Goal: Task Accomplishment & Management: Use online tool/utility

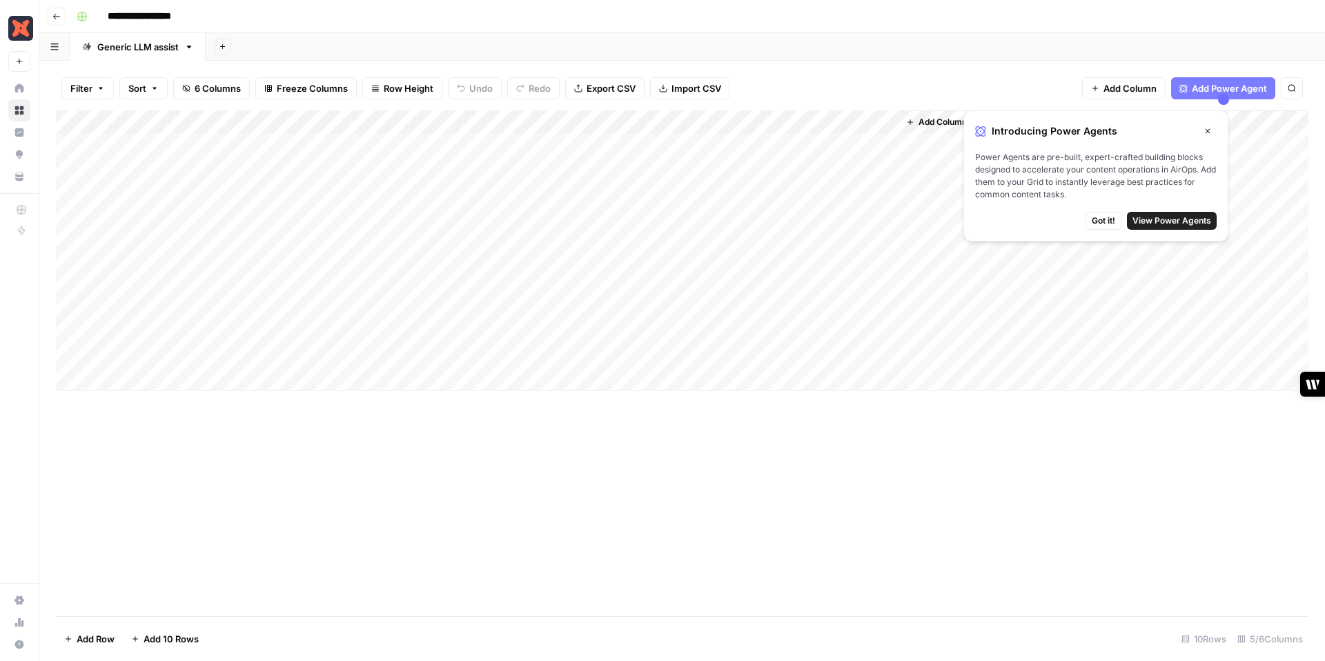
click at [1121, 221] on button "Got it!" at bounding box center [1104, 221] width 36 height 18
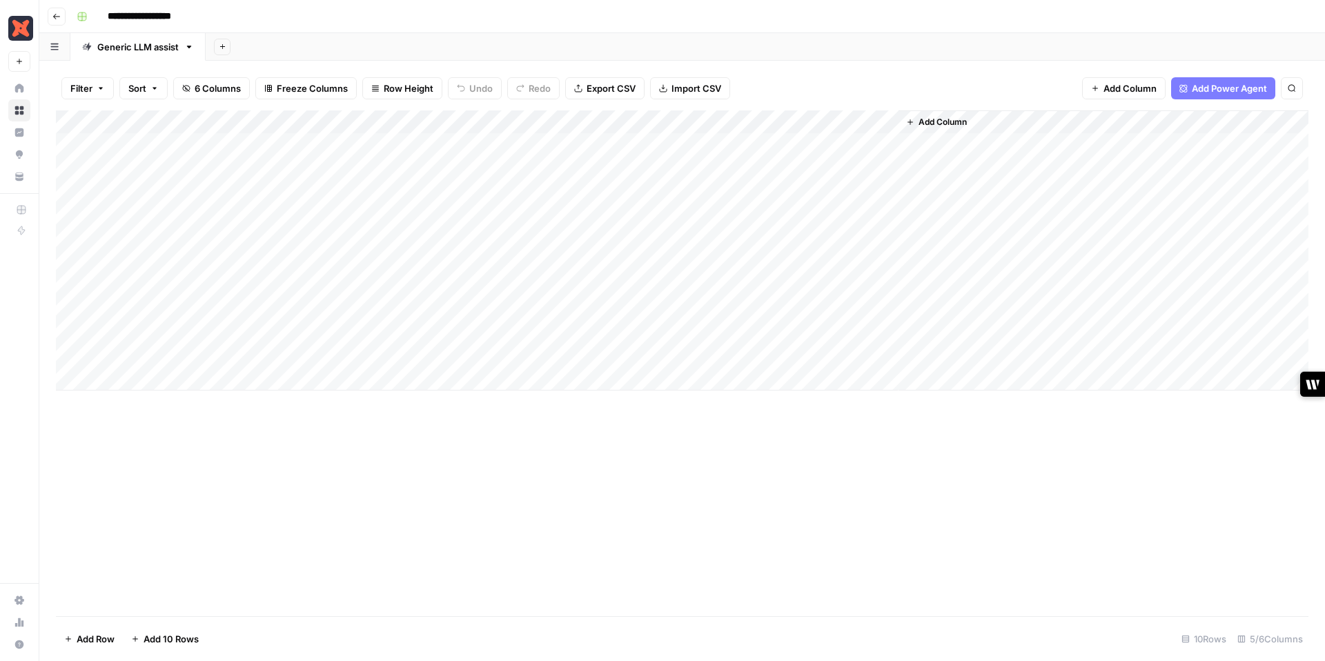
click at [574, 141] on div "Add Column" at bounding box center [682, 250] width 1253 height 280
click at [621, 144] on div "Add Column" at bounding box center [682, 250] width 1253 height 280
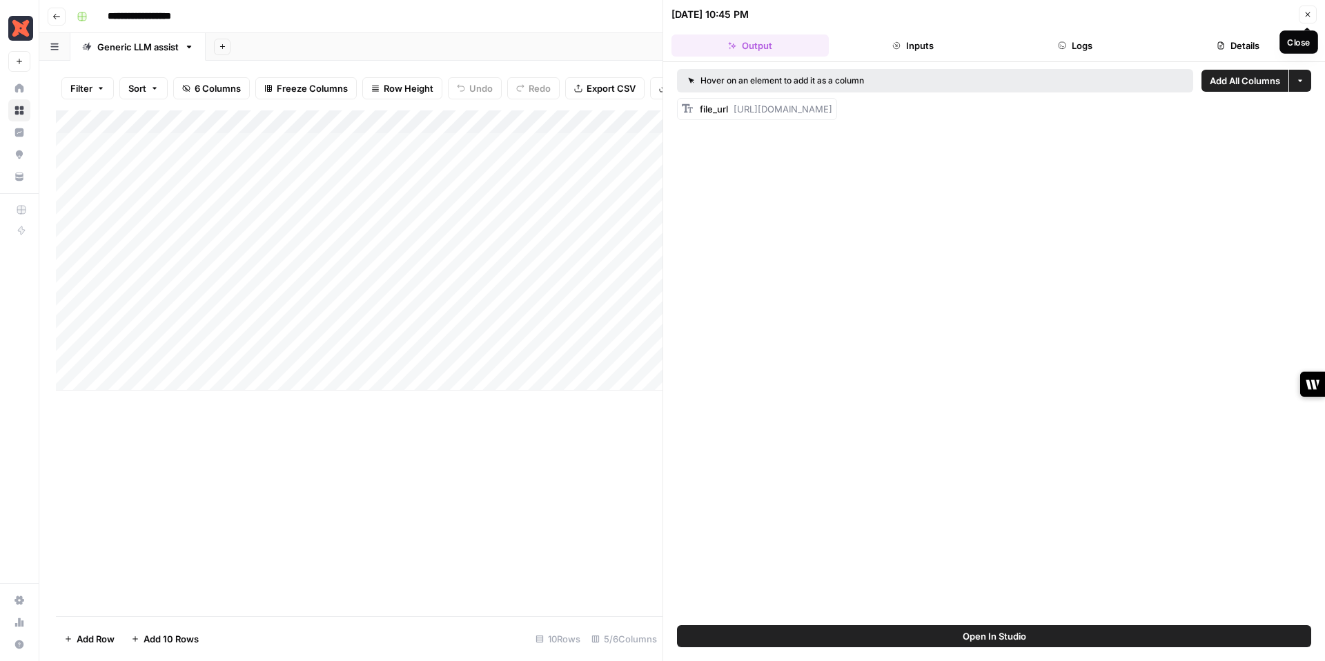
click at [1308, 12] on icon "button" at bounding box center [1308, 14] width 8 height 8
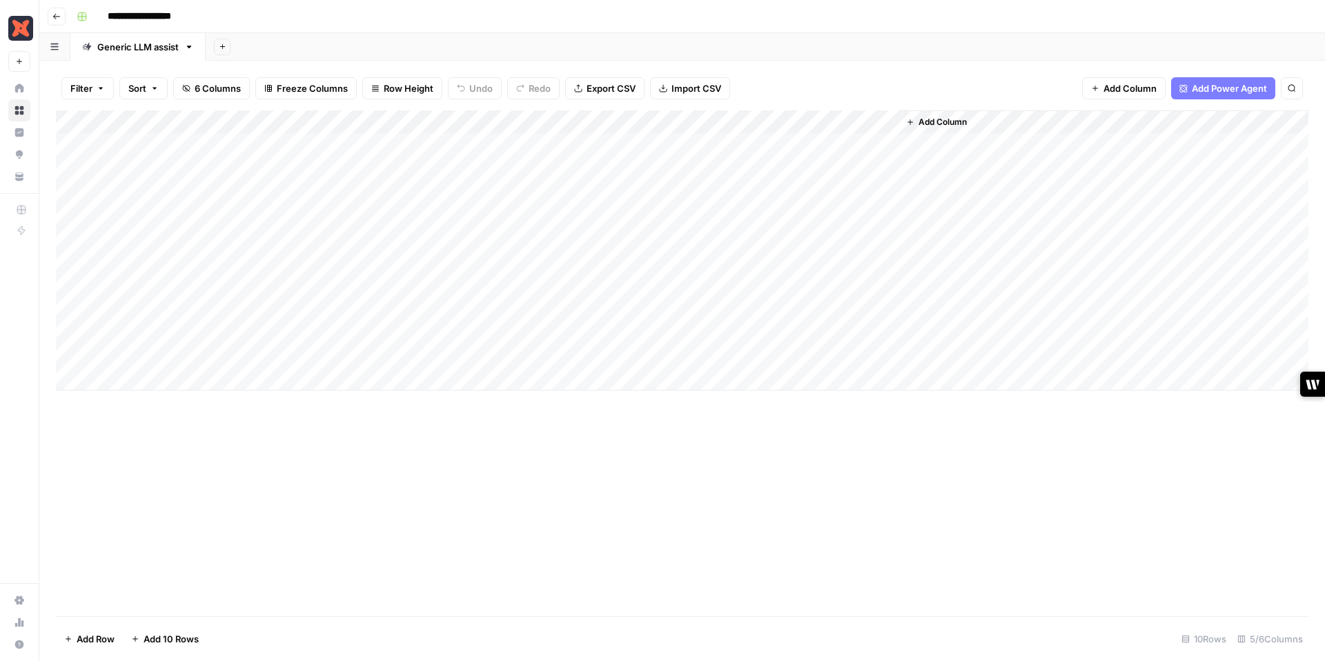
click at [702, 312] on div "Add Column" at bounding box center [682, 250] width 1253 height 280
click at [760, 310] on div "Add Column" at bounding box center [682, 250] width 1253 height 280
click at [721, 355] on div "Add Column" at bounding box center [682, 250] width 1253 height 280
click at [762, 353] on div "Add Column" at bounding box center [682, 250] width 1253 height 280
click at [768, 282] on div "Add Column" at bounding box center [682, 250] width 1253 height 280
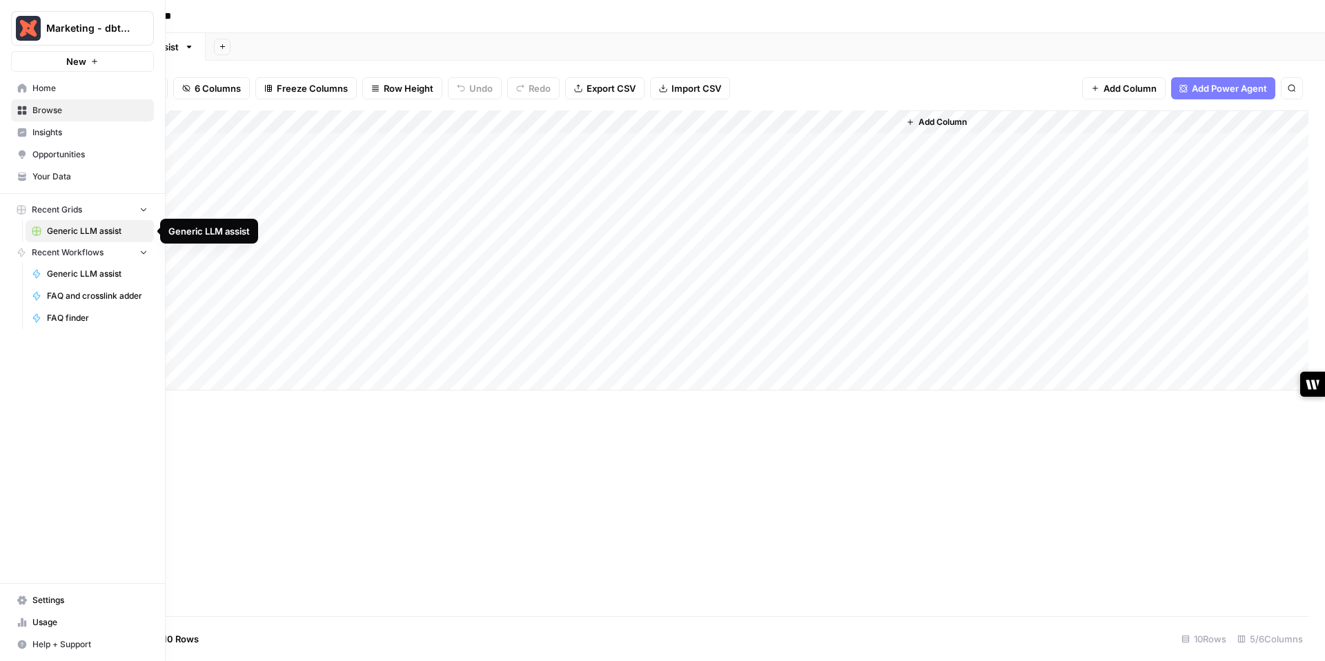
click at [141, 213] on icon "button" at bounding box center [144, 209] width 10 height 10
click at [141, 213] on icon "button" at bounding box center [144, 210] width 10 height 10
click at [137, 251] on button "Recent Workflows" at bounding box center [82, 252] width 143 height 21
click at [55, 93] on span "Home" at bounding box center [89, 88] width 115 height 12
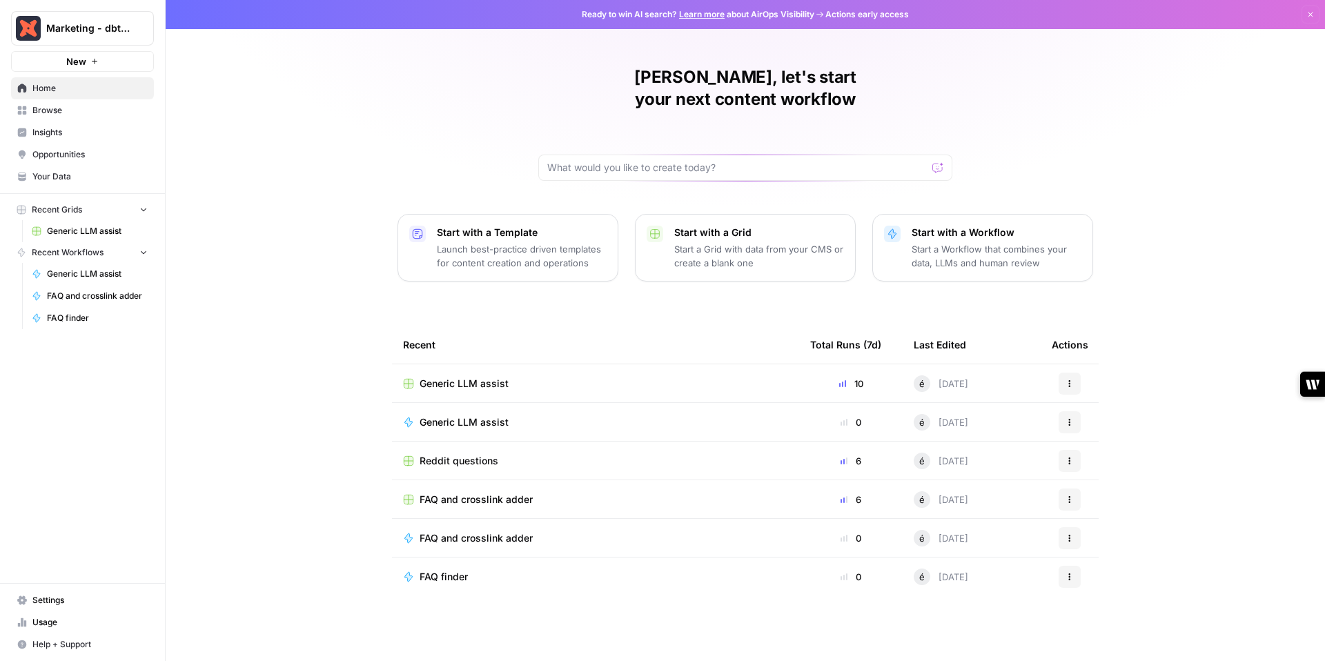
click at [457, 442] on td "Reddit questions" at bounding box center [595, 461] width 407 height 38
click at [456, 454] on span "Reddit questions" at bounding box center [459, 461] width 79 height 14
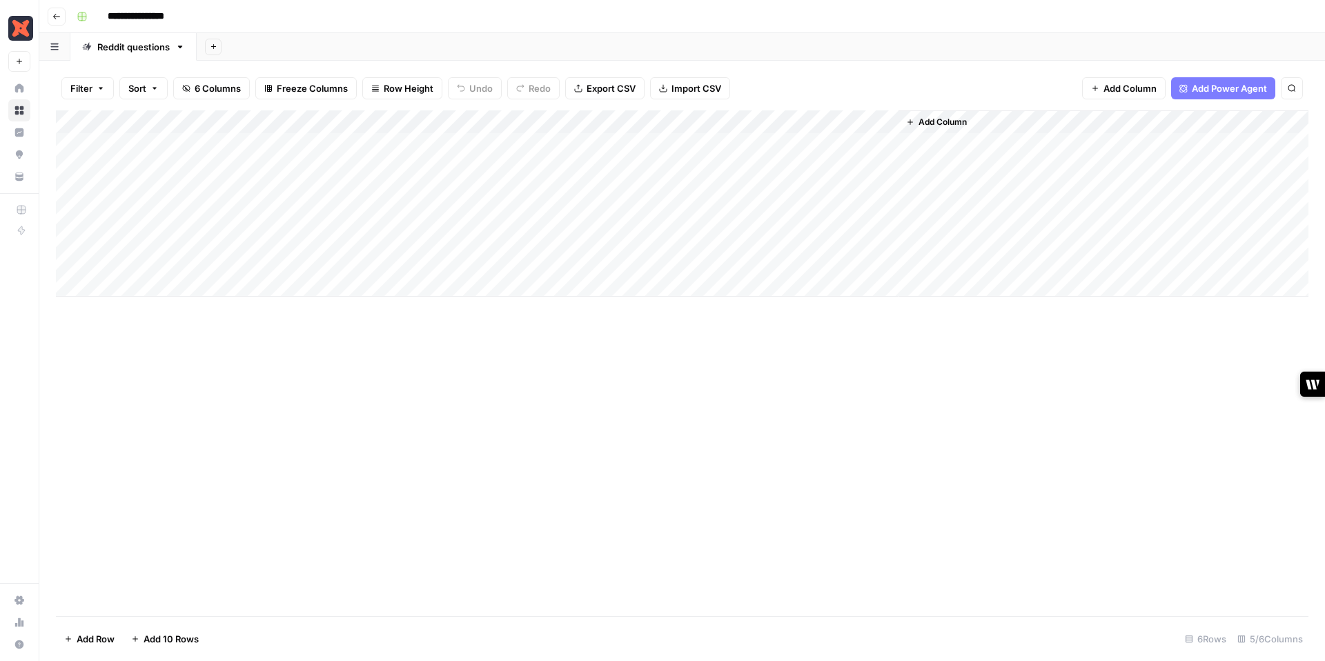
click at [19, 28] on img "Workspace: Marketing - dbt Labs" at bounding box center [20, 28] width 25 height 25
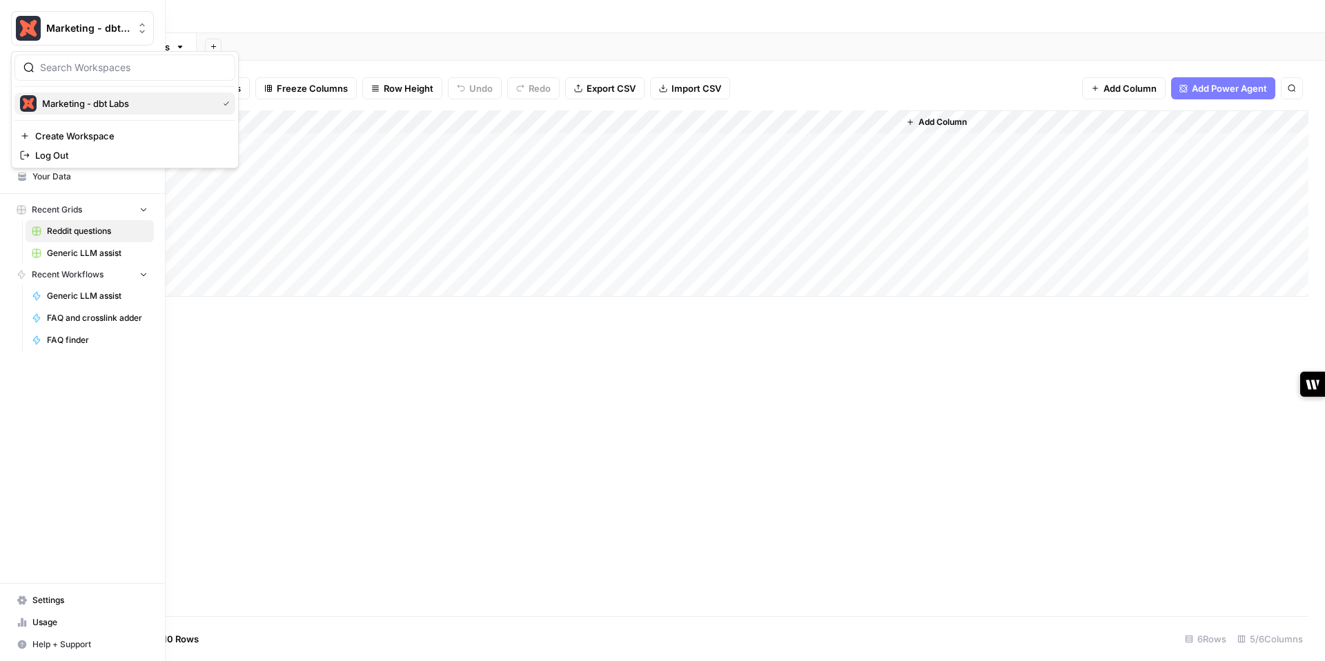
click at [63, 95] on div "Marketing - dbt Labs" at bounding box center [125, 103] width 210 height 17
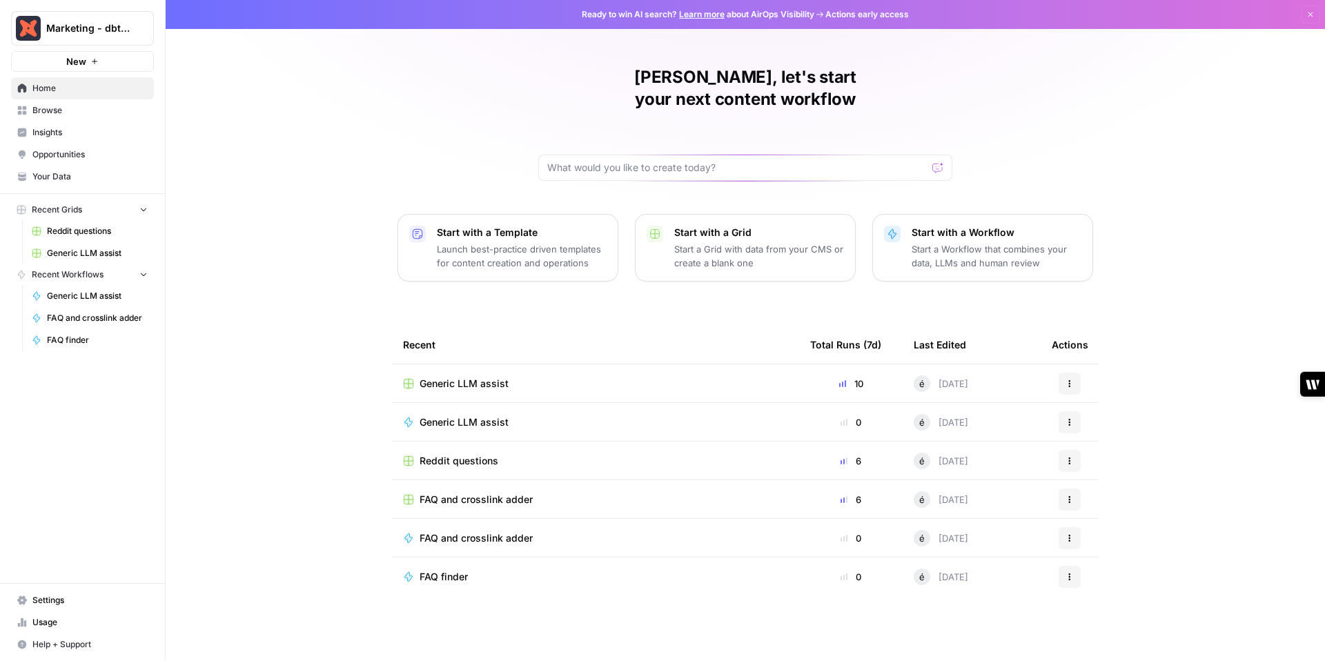
click at [453, 416] on span "Generic LLM assist" at bounding box center [464, 423] width 89 height 14
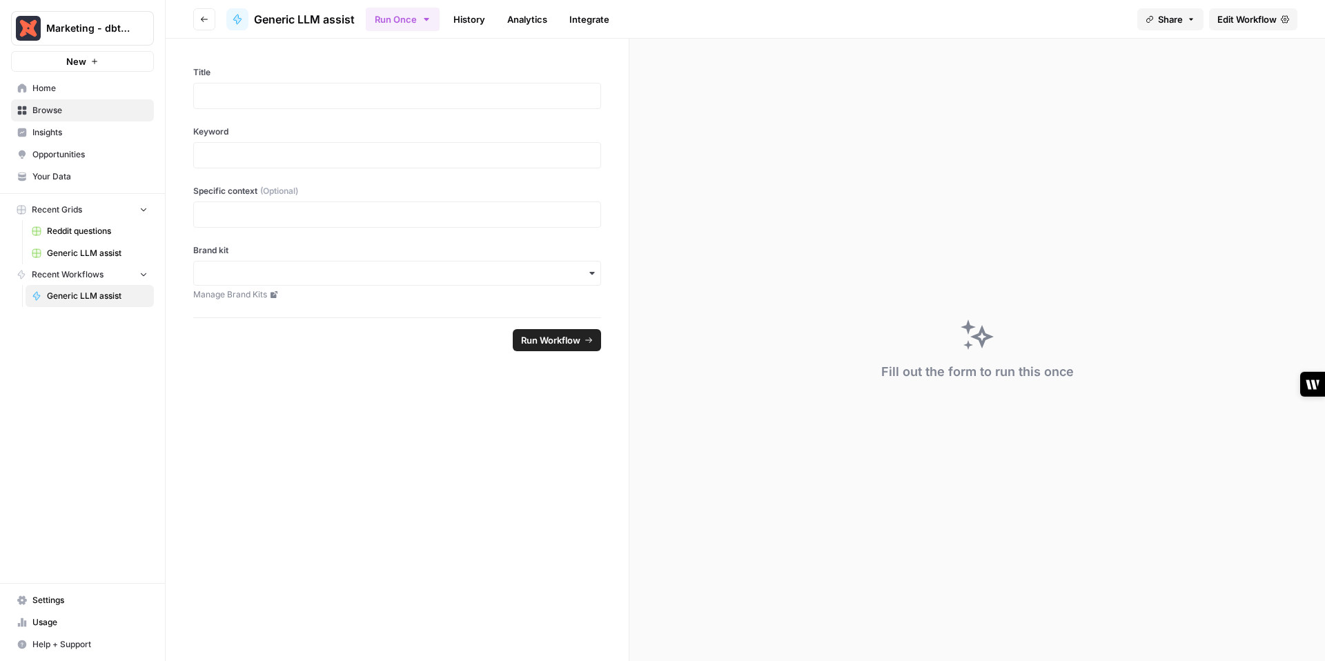
click at [60, 88] on span "Home" at bounding box center [89, 88] width 115 height 12
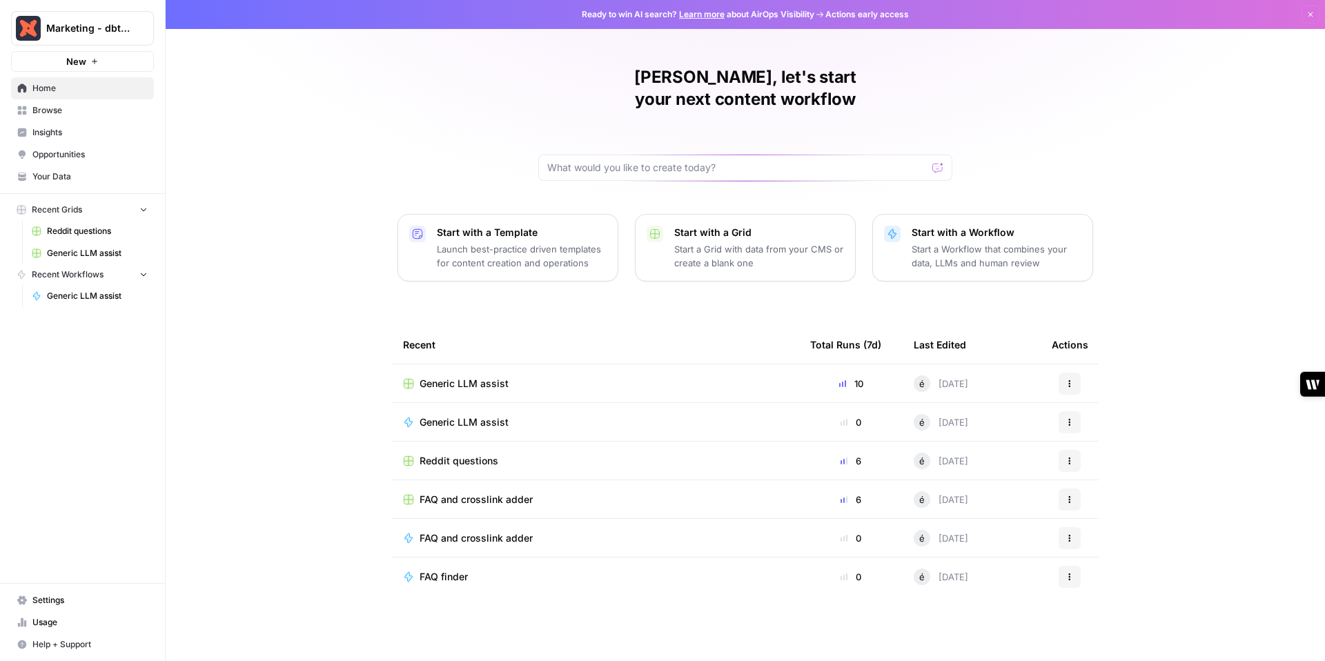
click at [781, 558] on td "FAQ finder" at bounding box center [595, 577] width 407 height 39
click at [545, 488] on td "FAQ and crosslink adder" at bounding box center [595, 499] width 407 height 38
click at [504, 493] on span "FAQ and crosslink adder" at bounding box center [476, 500] width 113 height 14
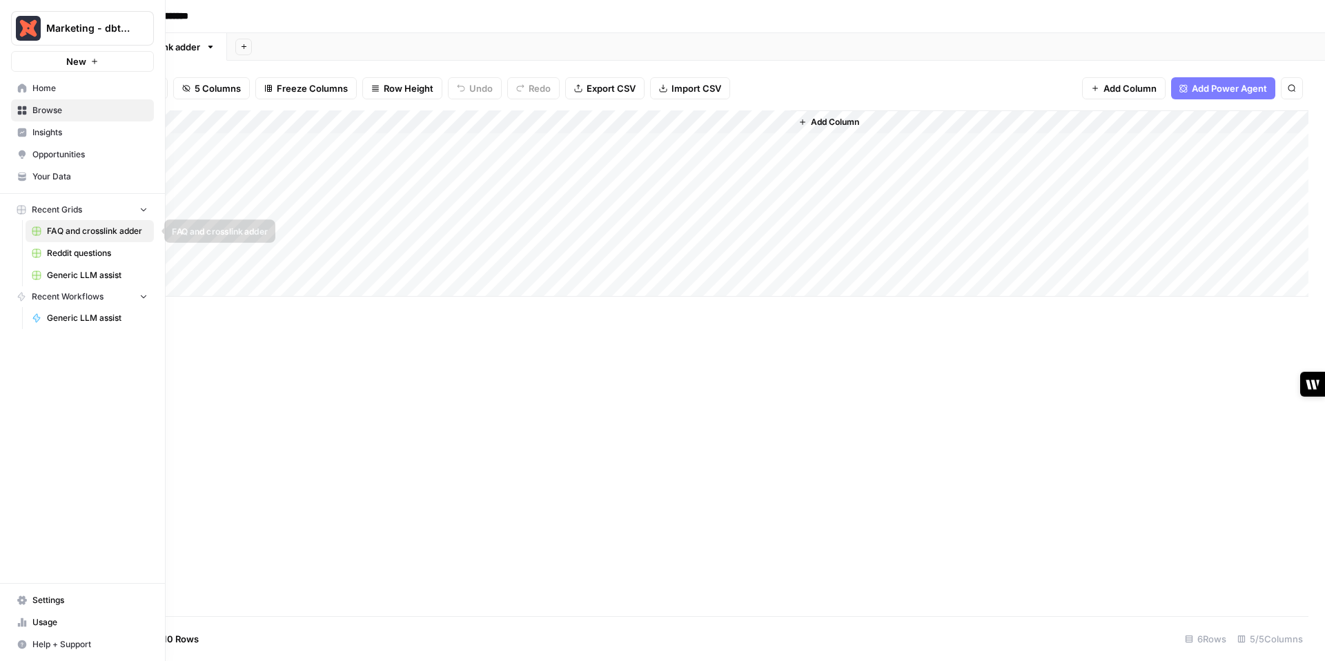
click at [91, 237] on link "FAQ and crosslink adder" at bounding box center [90, 231] width 128 height 22
click at [88, 233] on span "FAQ and crosslink adder" at bounding box center [97, 231] width 101 height 12
click at [76, 321] on span "Generic LLM assist" at bounding box center [97, 318] width 101 height 12
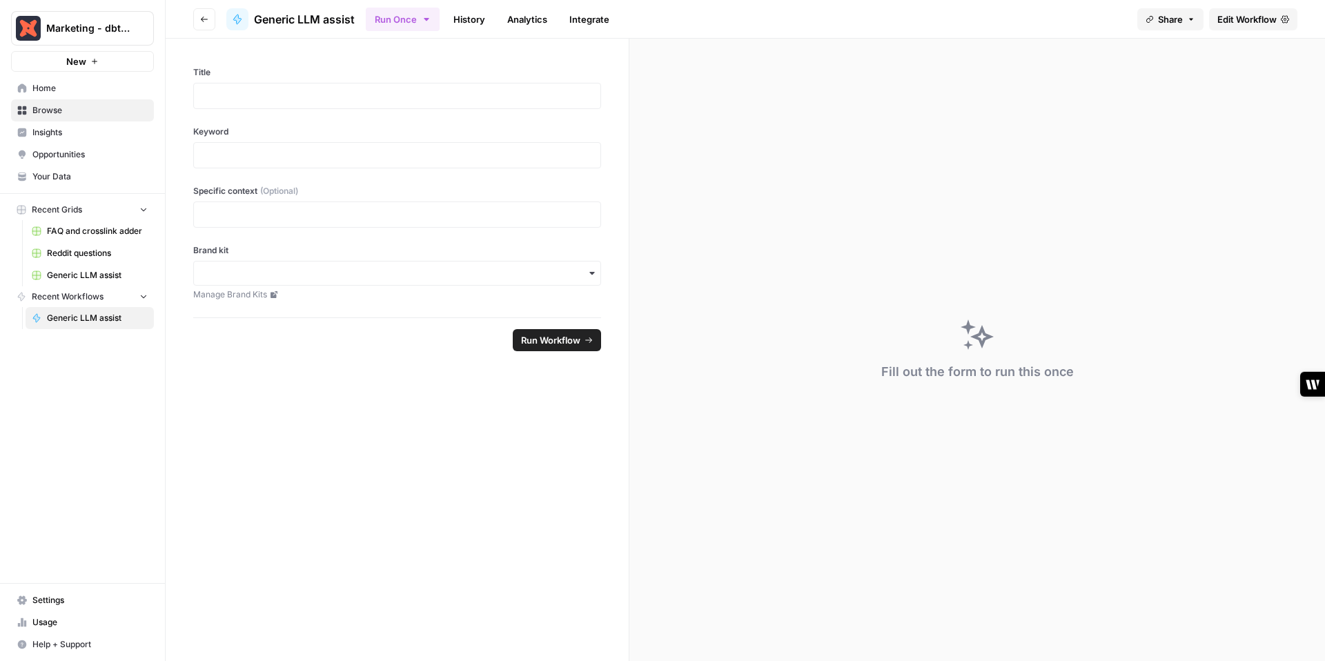
click at [479, 16] on link "History" at bounding box center [469, 19] width 48 height 22
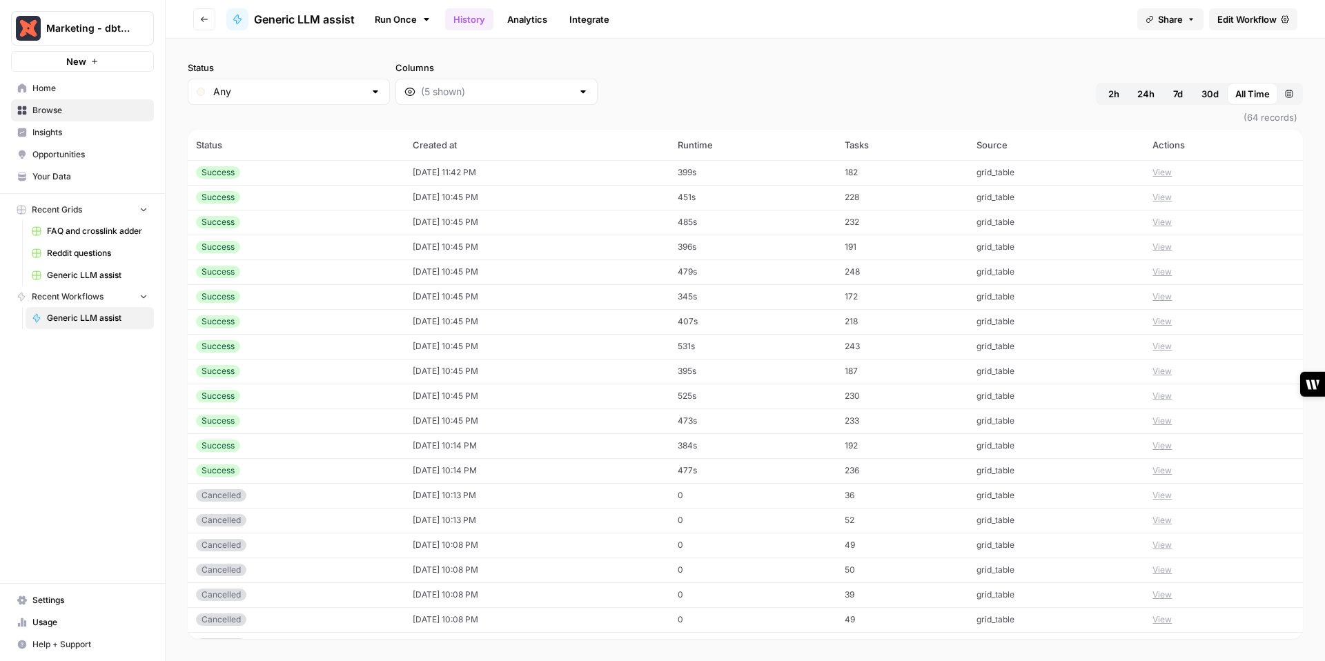
click at [523, 16] on link "Analytics" at bounding box center [527, 19] width 57 height 22
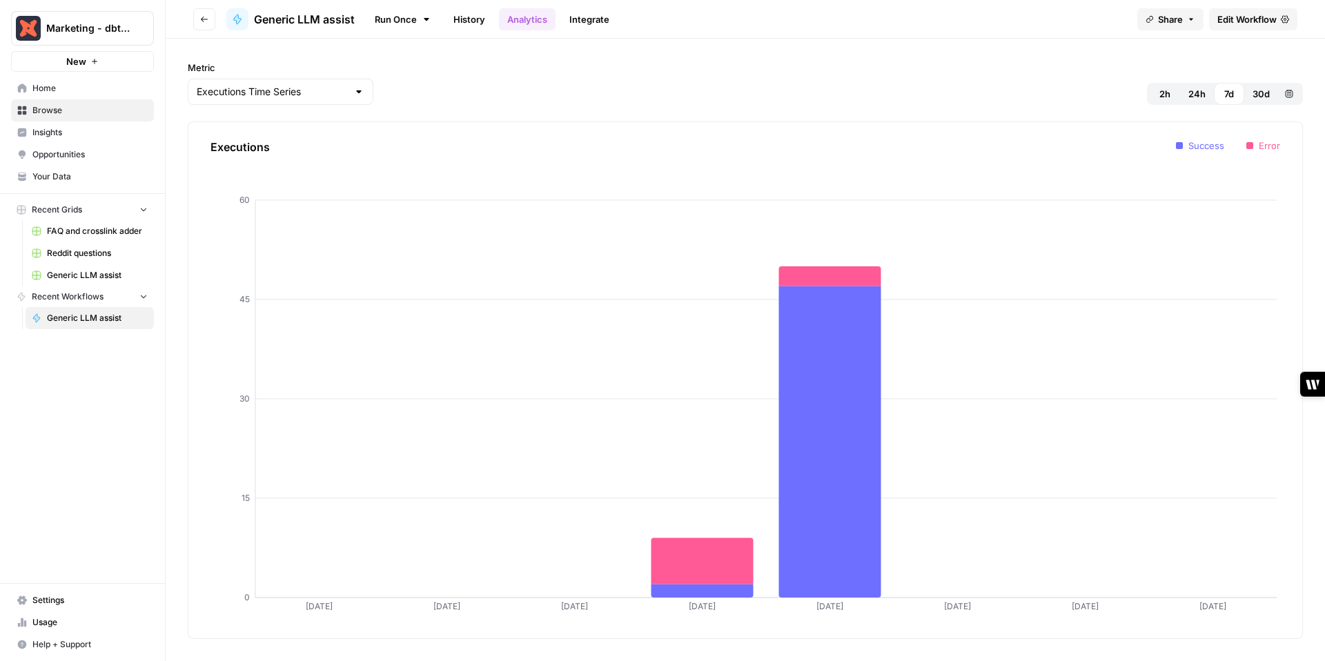
click at [587, 18] on link "Integrate" at bounding box center [589, 19] width 57 height 22
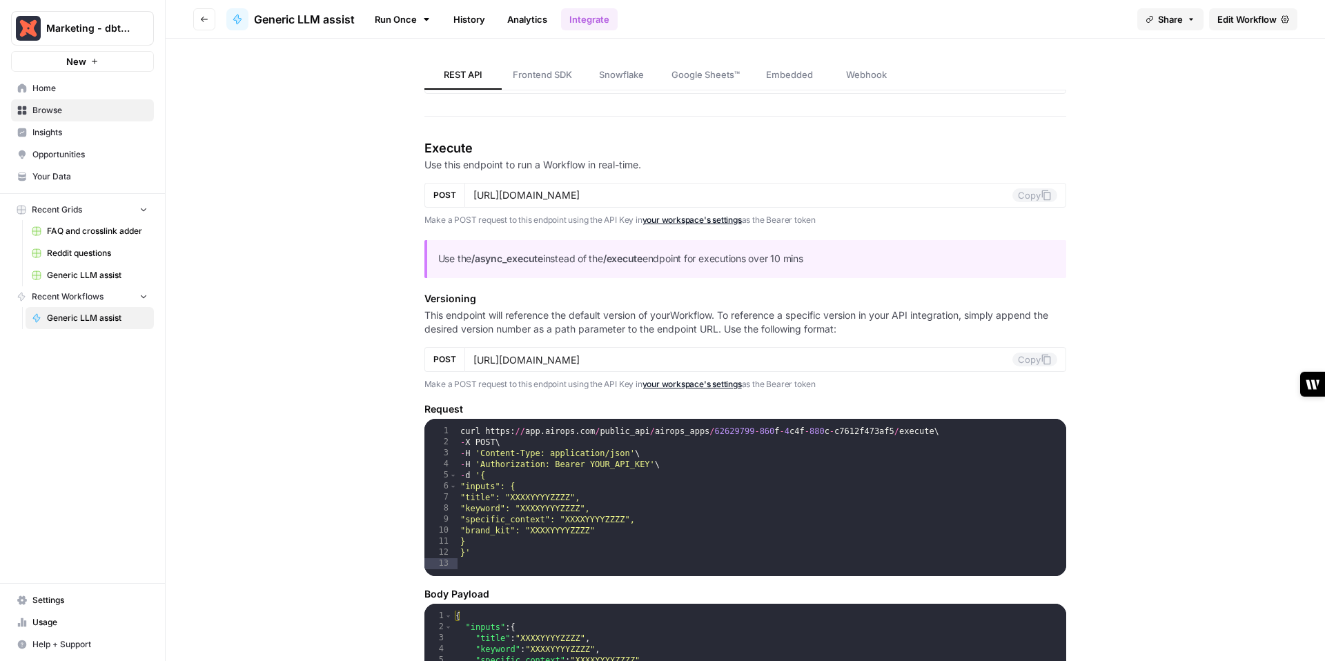
scroll to position [10, 0]
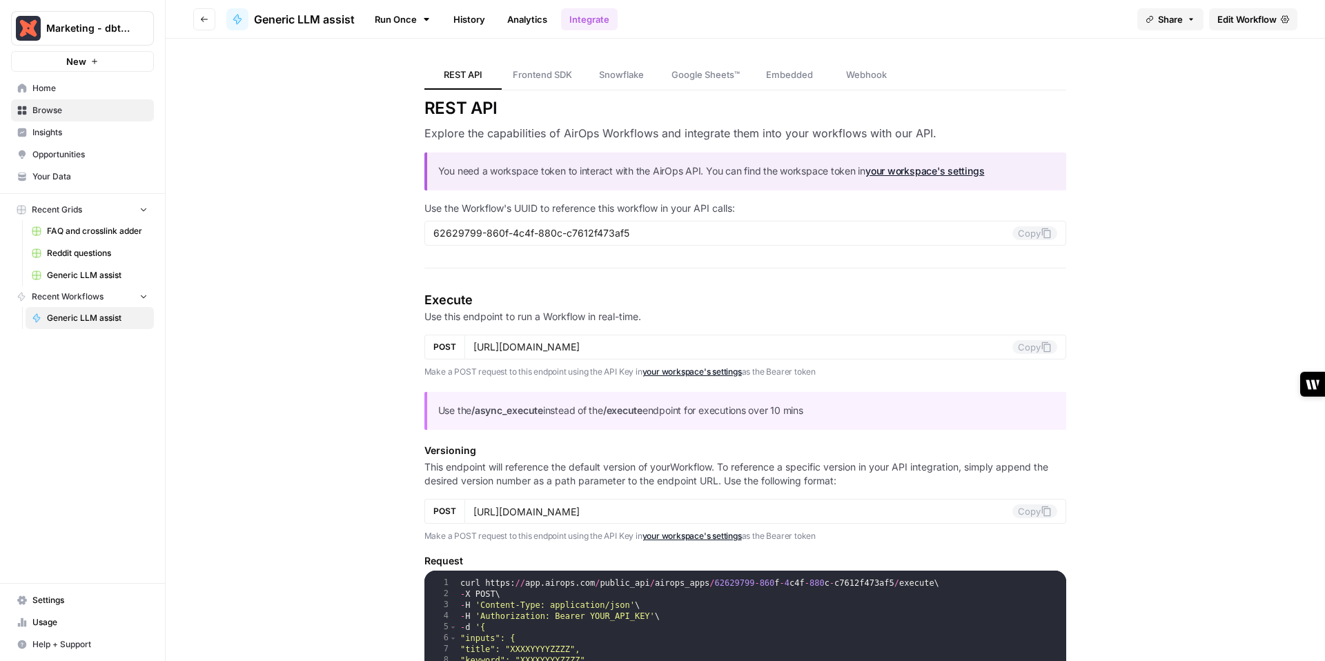
click at [72, 88] on span "Home" at bounding box center [89, 88] width 115 height 12
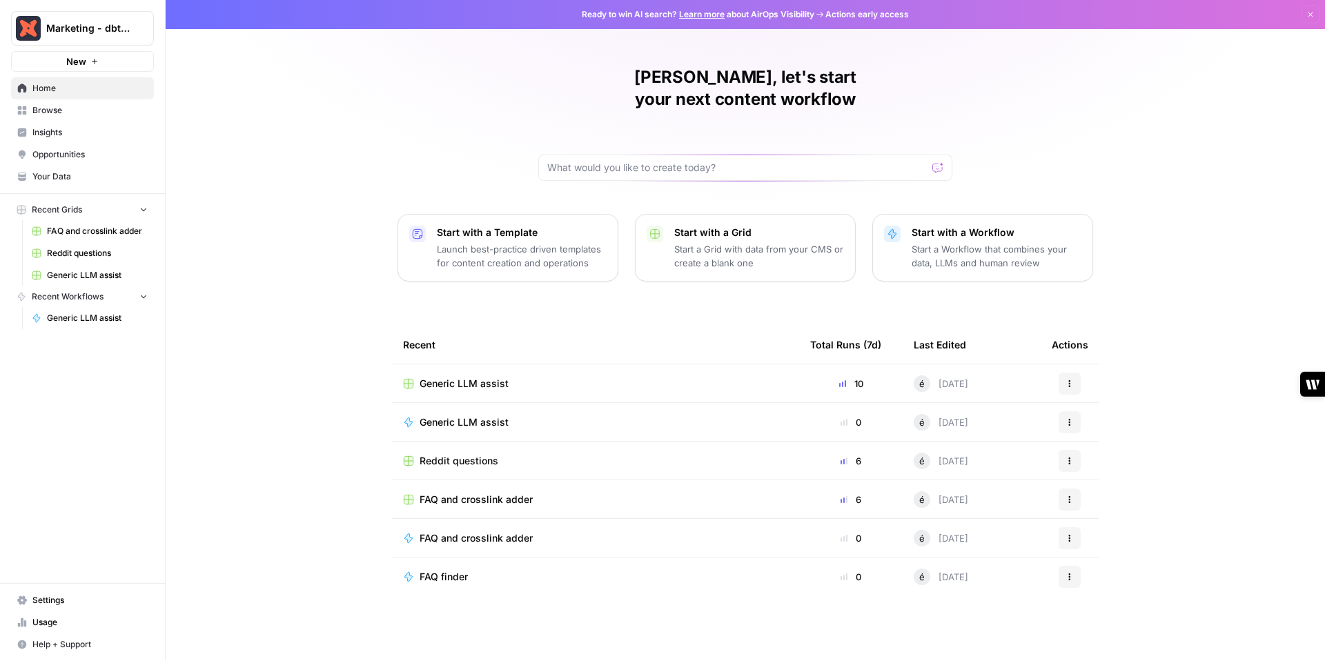
click at [72, 313] on span "Generic LLM assist" at bounding box center [97, 318] width 101 height 12
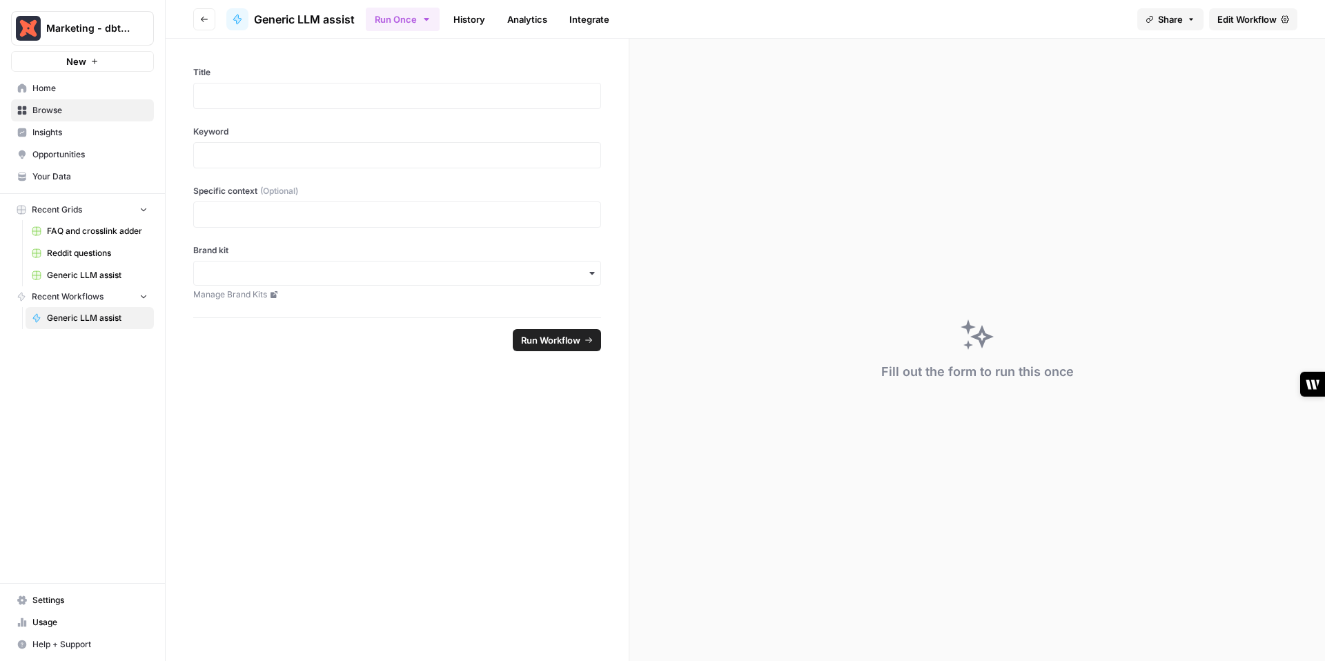
click at [1249, 20] on span "Edit Workflow" at bounding box center [1247, 19] width 59 height 14
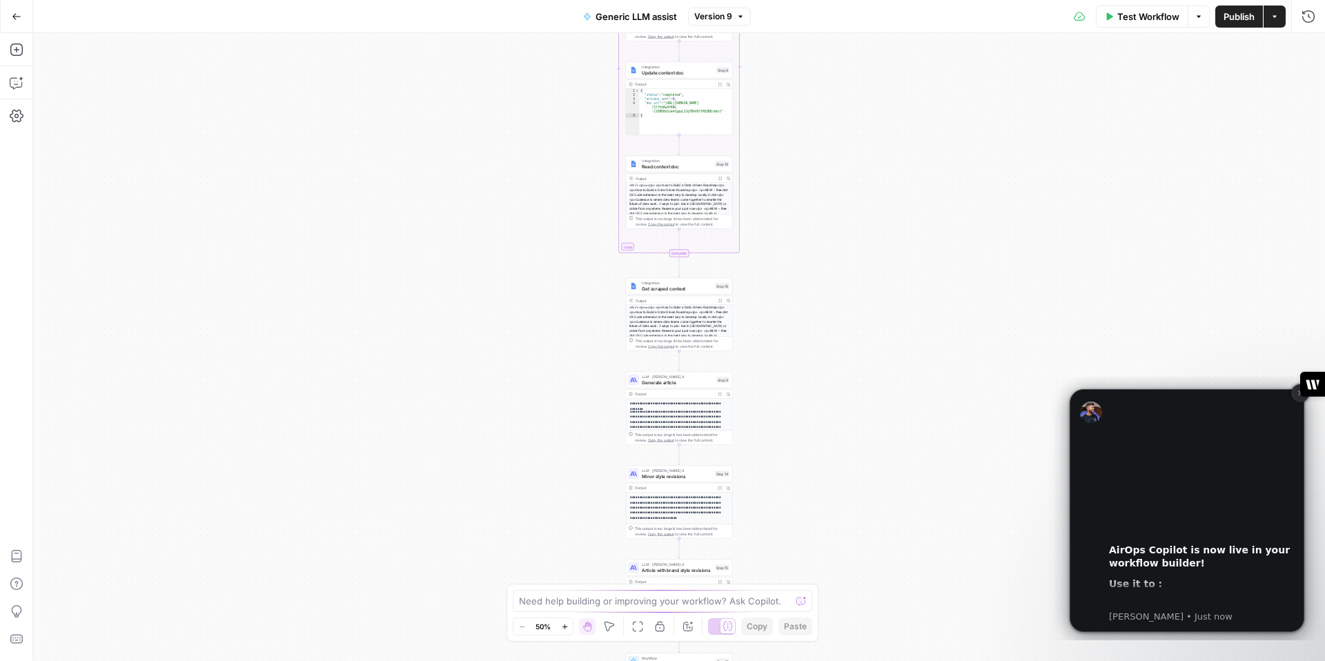
click at [1300, 399] on button "Dismiss notification" at bounding box center [1300, 393] width 18 height 18
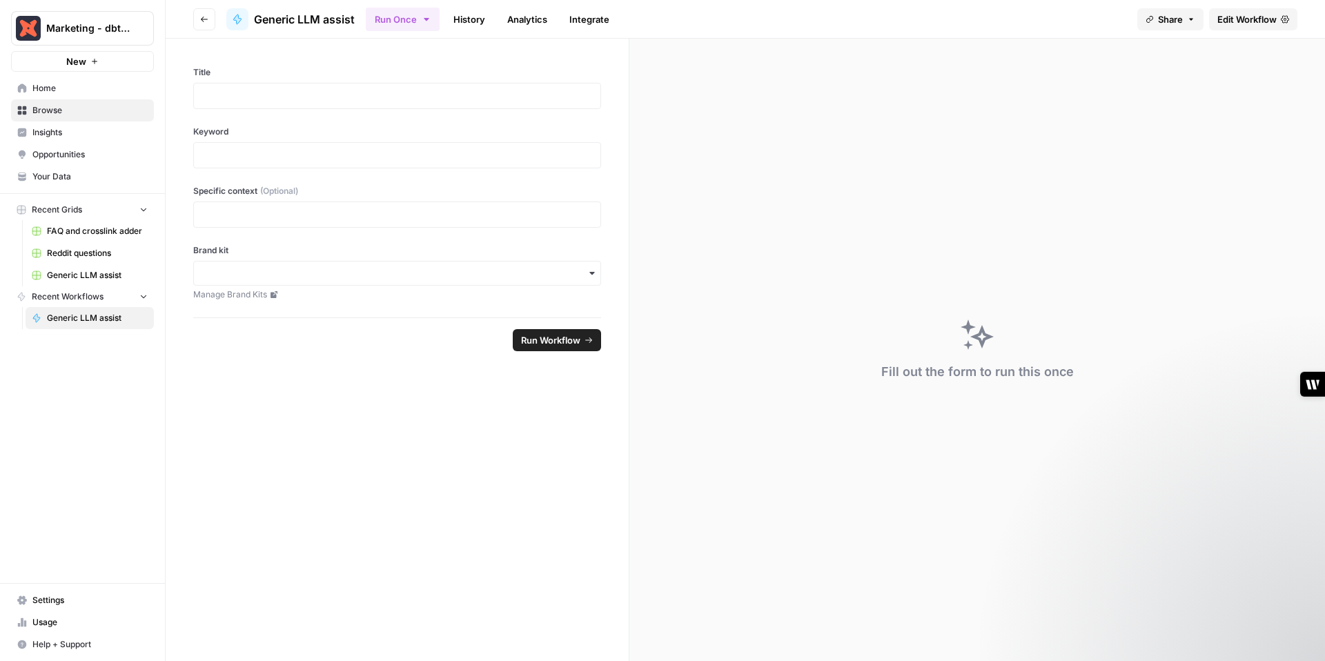
click at [36, 95] on link "Home" at bounding box center [82, 88] width 143 height 22
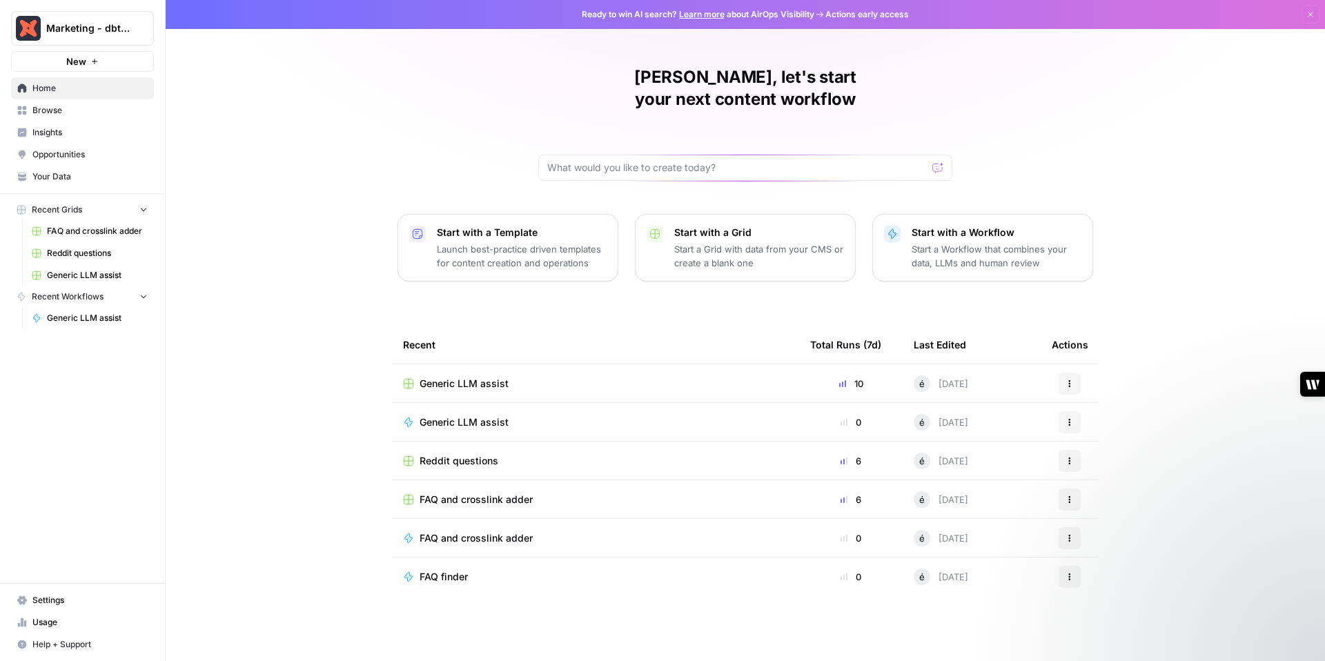
click at [513, 364] on td "Generic LLM assist" at bounding box center [595, 383] width 407 height 38
click at [498, 377] on span "Generic LLM assist" at bounding box center [464, 384] width 89 height 14
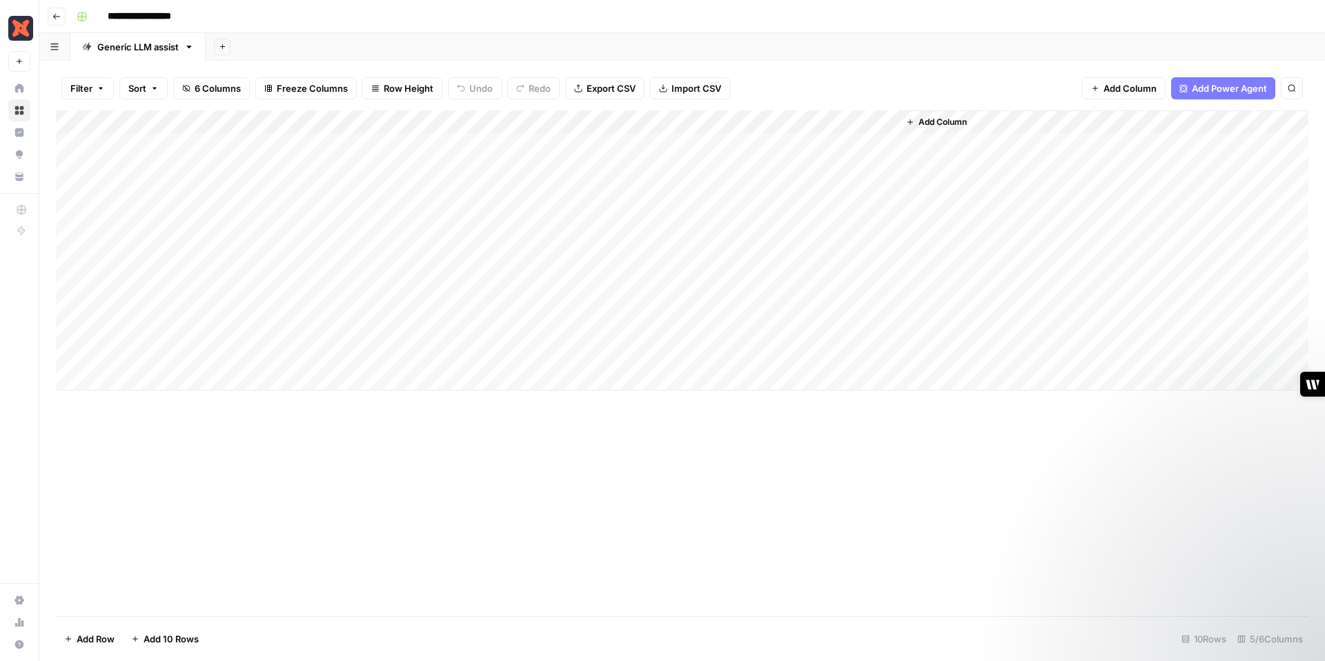
click at [758, 306] on div "Add Column" at bounding box center [682, 250] width 1253 height 280
click at [759, 355] on div "Add Column" at bounding box center [682, 250] width 1253 height 280
